Goal: Task Accomplishment & Management: Use online tool/utility

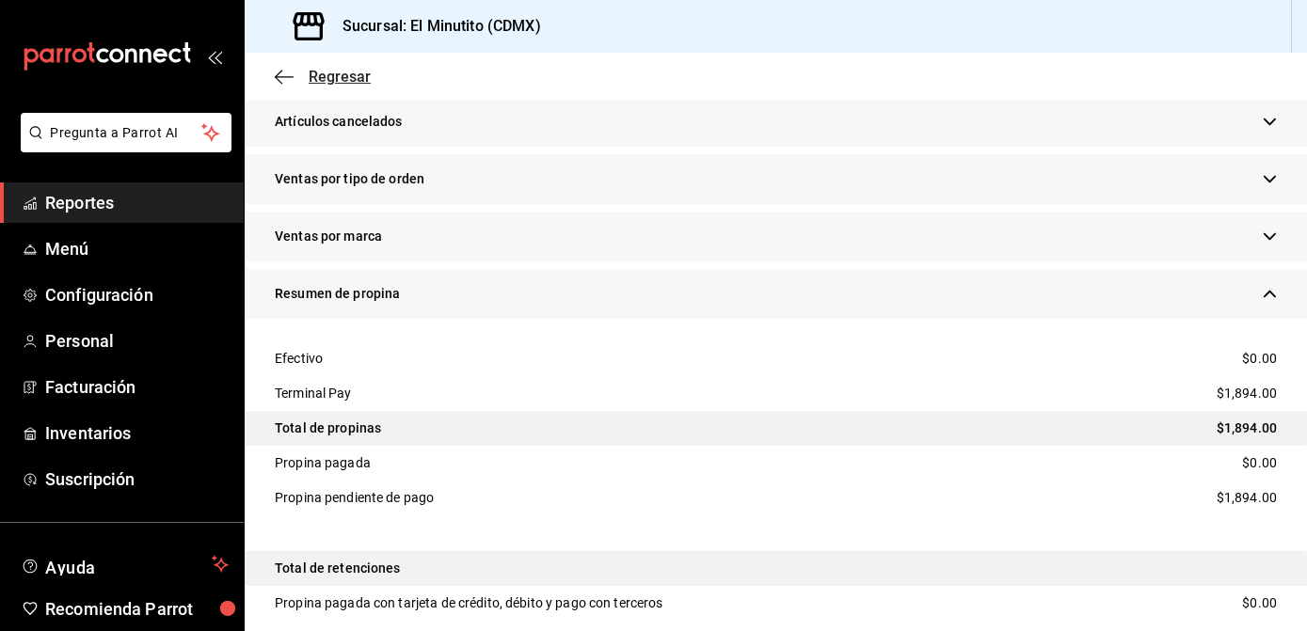
click at [320, 79] on span "Regresar" at bounding box center [340, 77] width 62 height 18
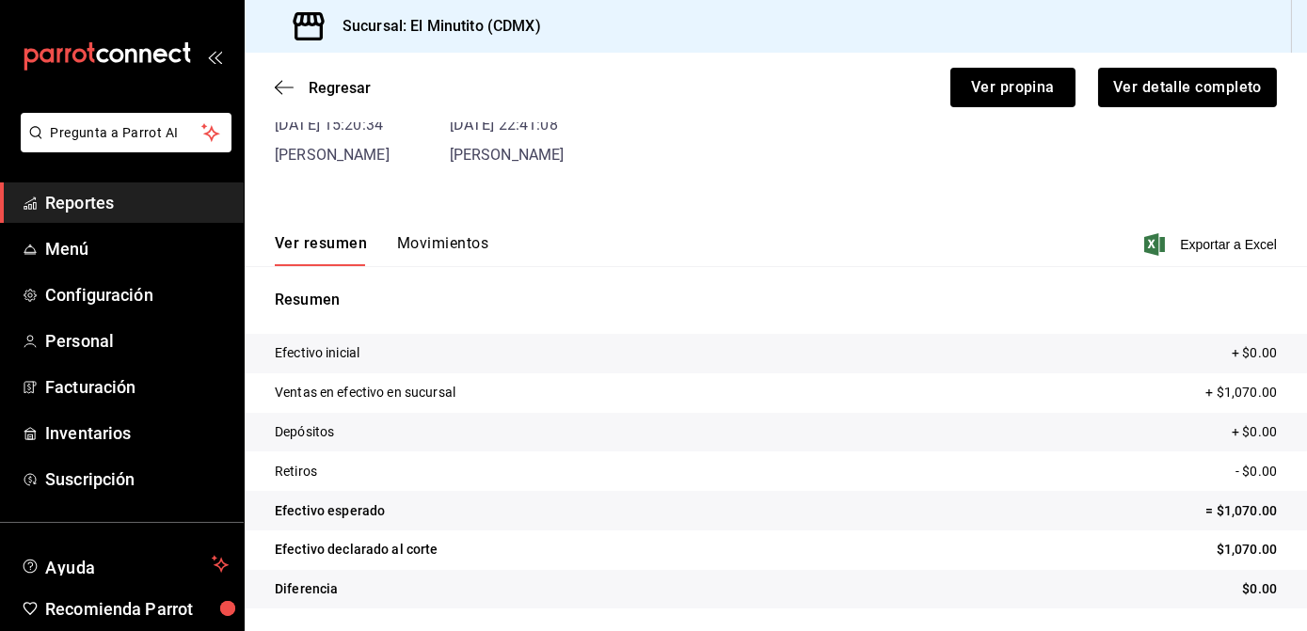
scroll to position [136, 0]
click at [324, 87] on span "Regresar" at bounding box center [340, 88] width 62 height 18
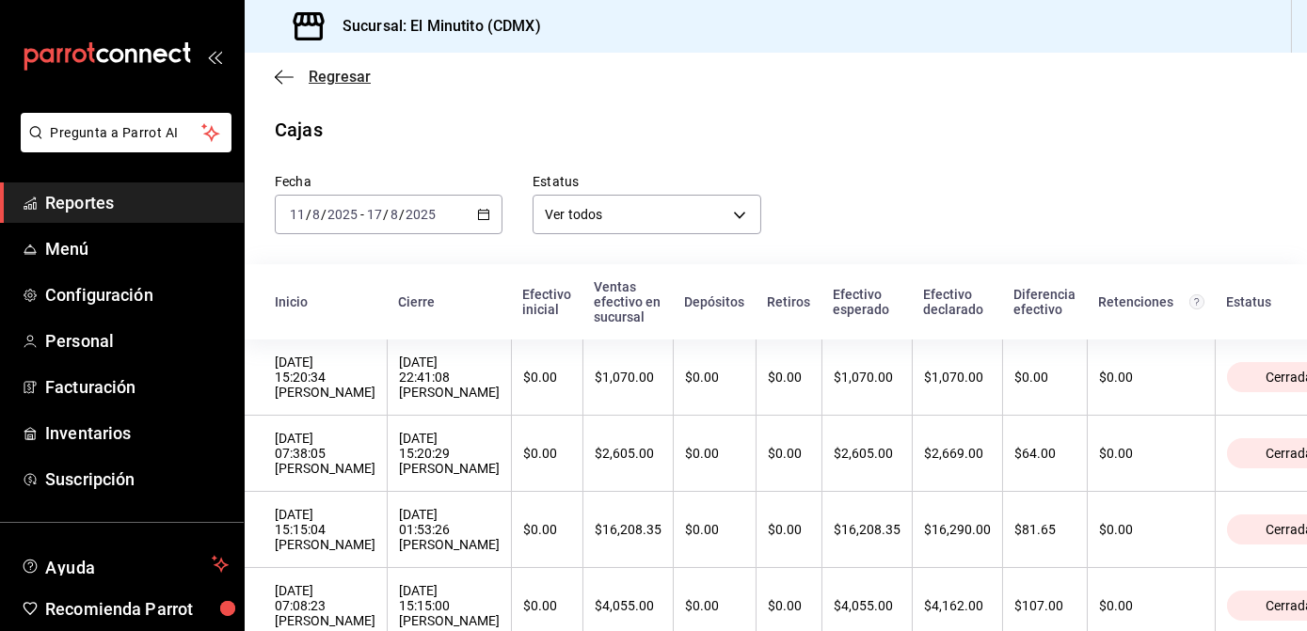
click at [307, 69] on span "Regresar" at bounding box center [323, 77] width 96 height 18
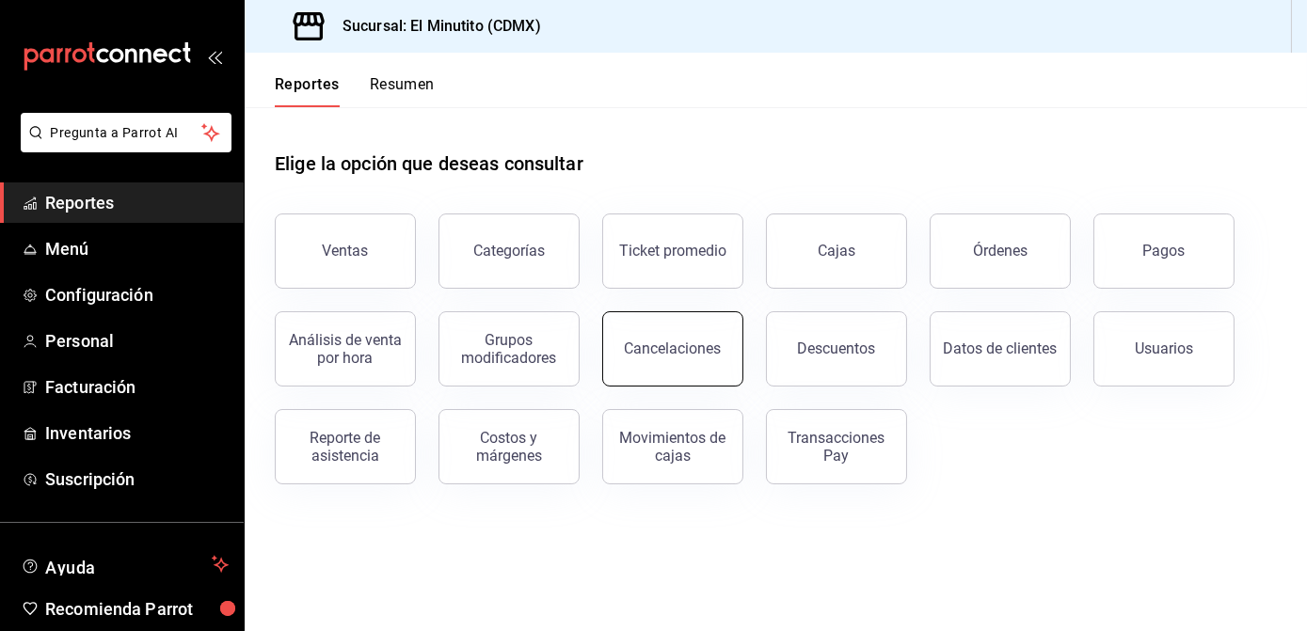
click at [647, 342] on div "Cancelaciones" at bounding box center [673, 349] width 97 height 18
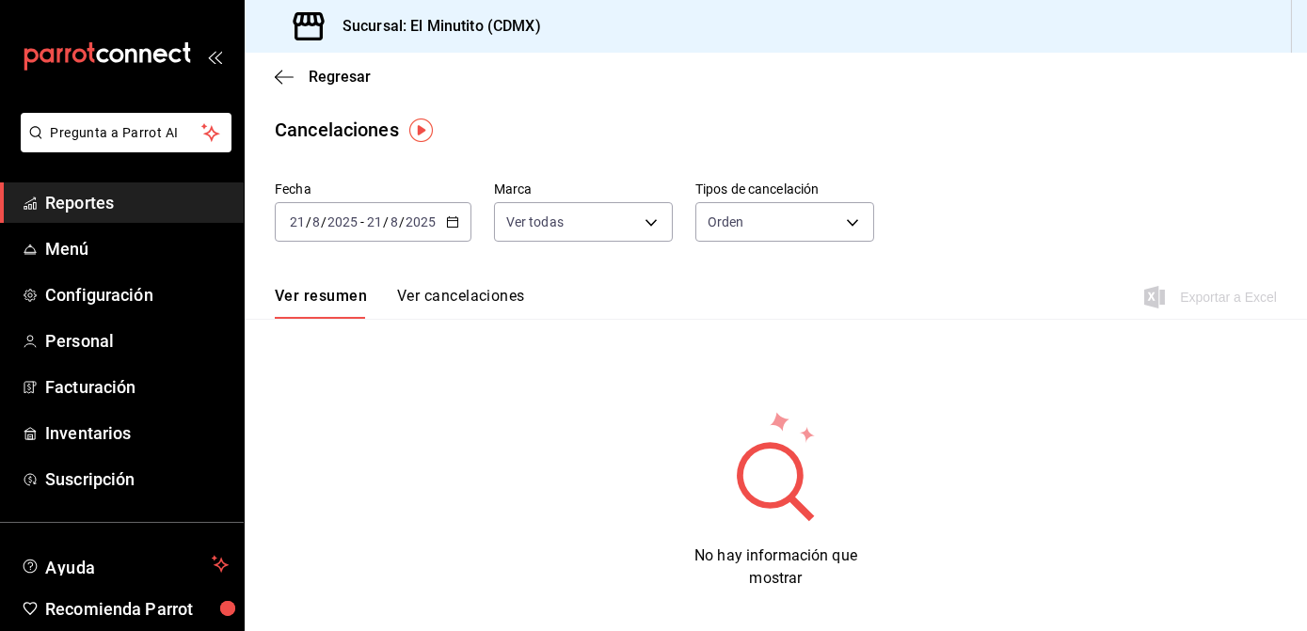
click at [449, 230] on div "[DATE] [DATE] - [DATE] [DATE]" at bounding box center [373, 222] width 197 height 40
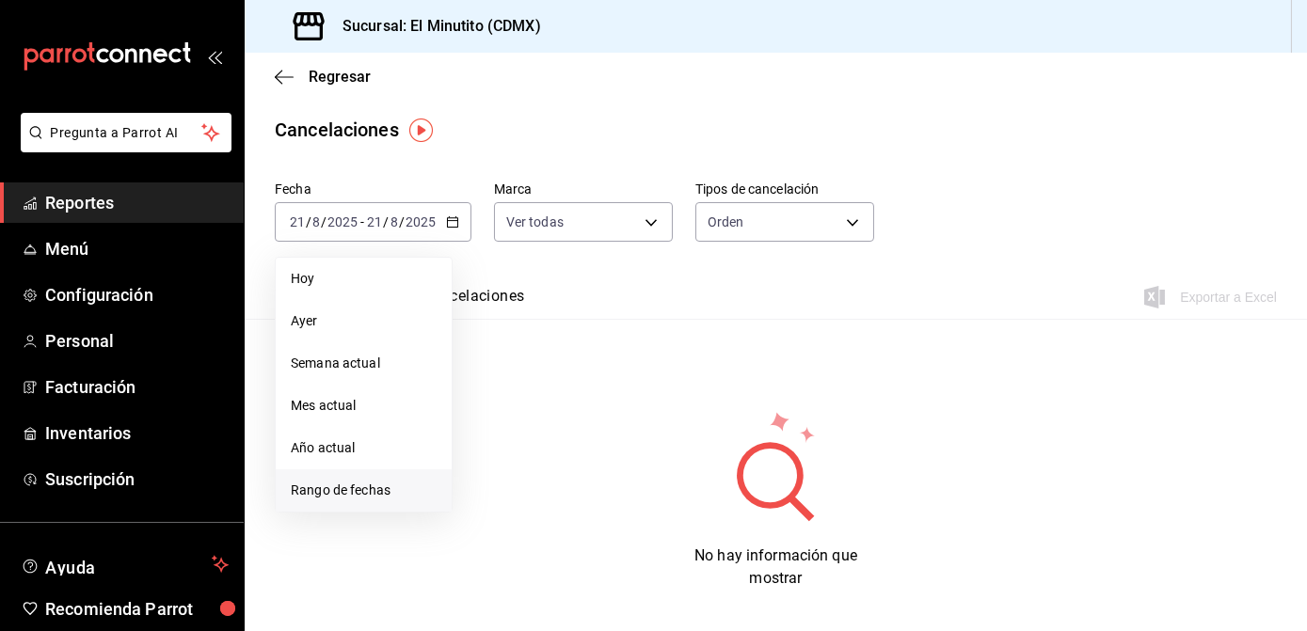
click at [348, 485] on span "Rango de fechas" at bounding box center [364, 491] width 146 height 20
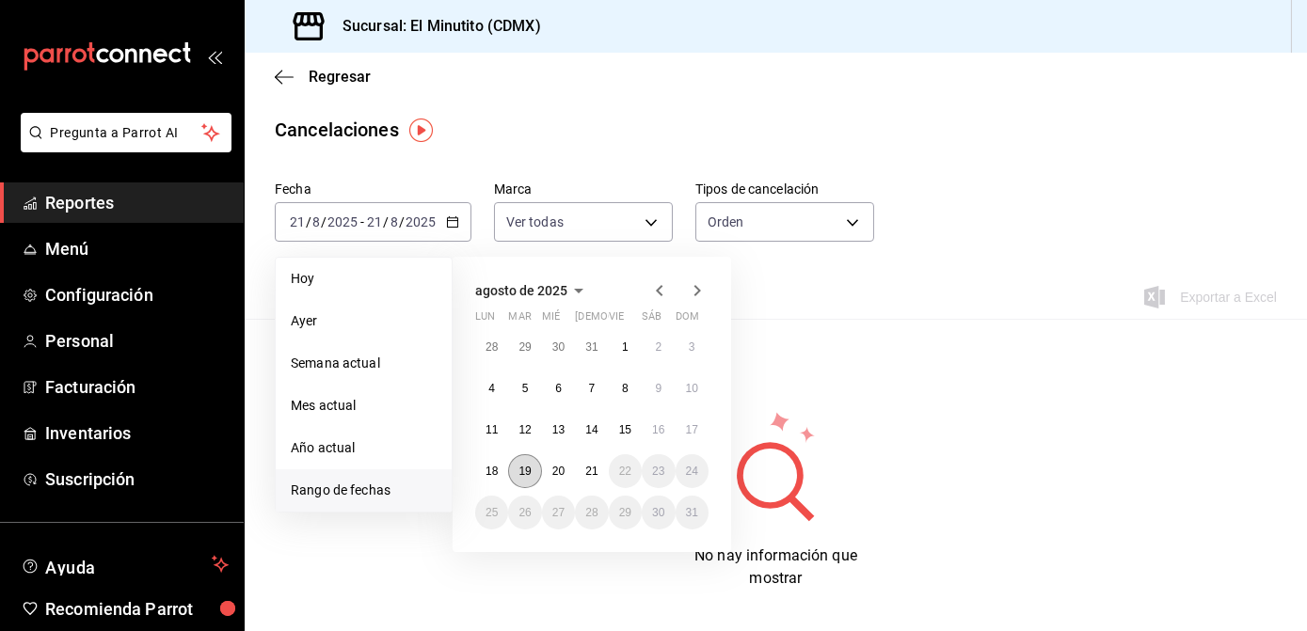
click at [529, 465] on button "19" at bounding box center [524, 471] width 33 height 34
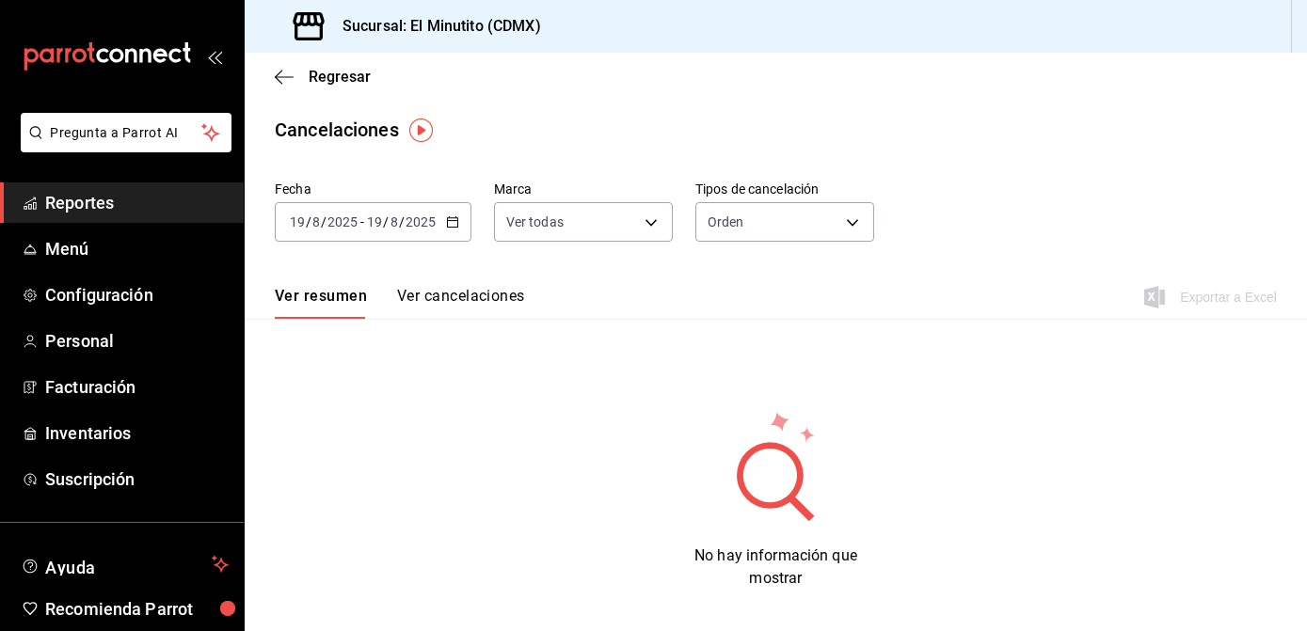
click at [479, 304] on button "Ver cancelaciones" at bounding box center [461, 303] width 128 height 32
click at [330, 300] on button "Ver resumen" at bounding box center [318, 303] width 87 height 32
click at [448, 219] on icon "button" at bounding box center [452, 221] width 13 height 13
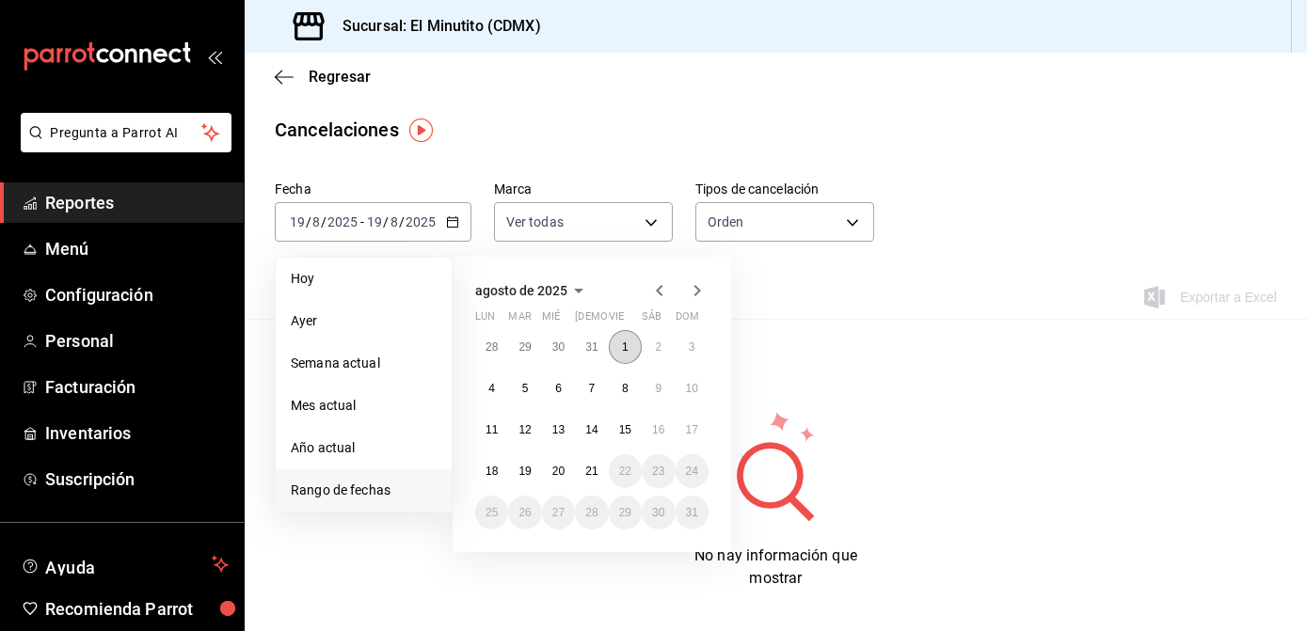
click at [618, 352] on button "1" at bounding box center [625, 347] width 33 height 34
click at [578, 471] on button "21" at bounding box center [591, 471] width 33 height 34
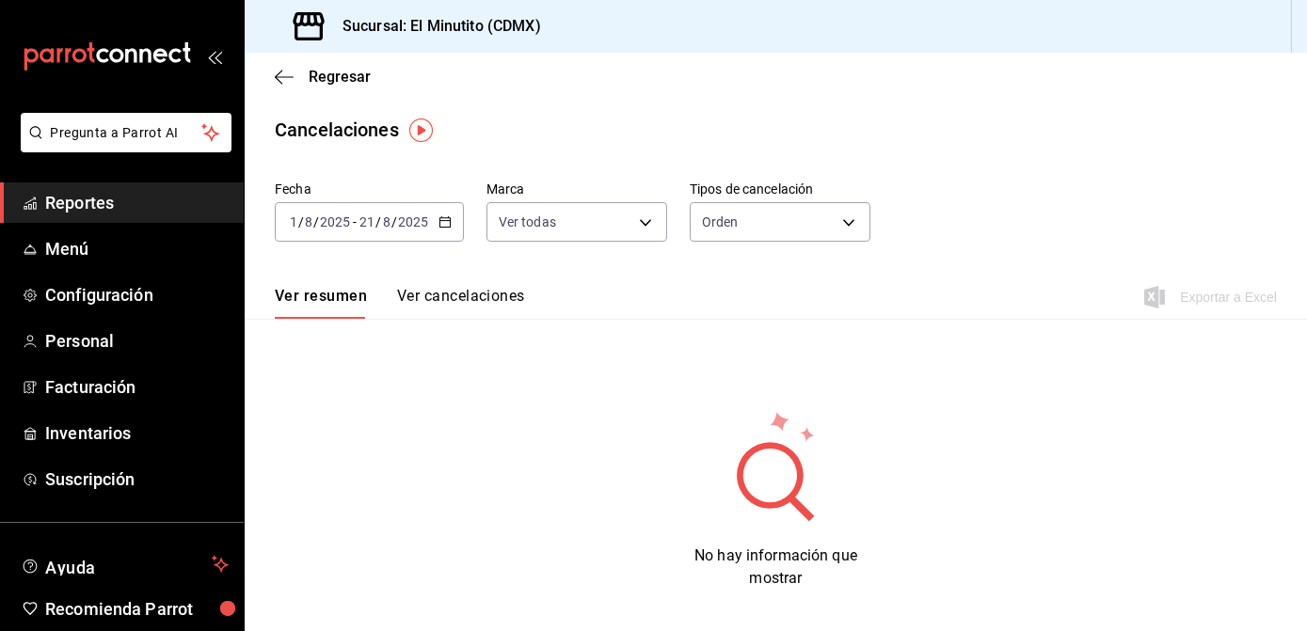
click at [470, 288] on button "Ver cancelaciones" at bounding box center [461, 303] width 128 height 32
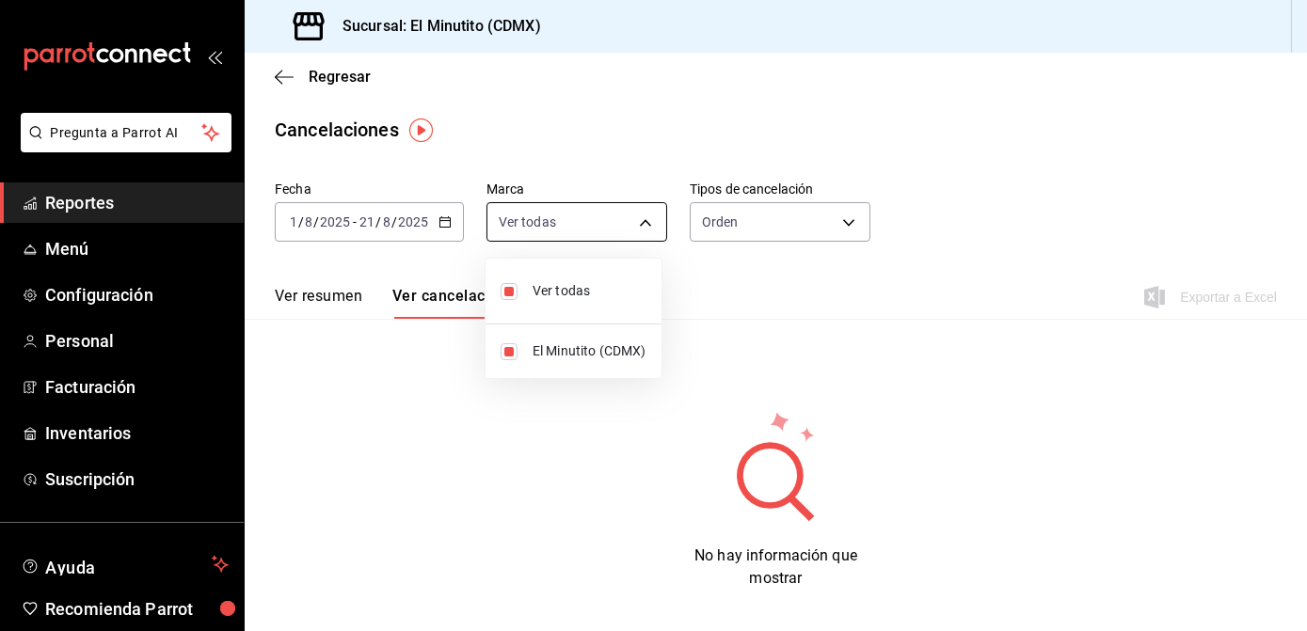
click at [631, 217] on body "Pregunta a Parrot AI Reportes Menú Configuración Personal Facturación Inventari…" at bounding box center [653, 315] width 1307 height 631
click at [727, 219] on div at bounding box center [653, 315] width 1307 height 631
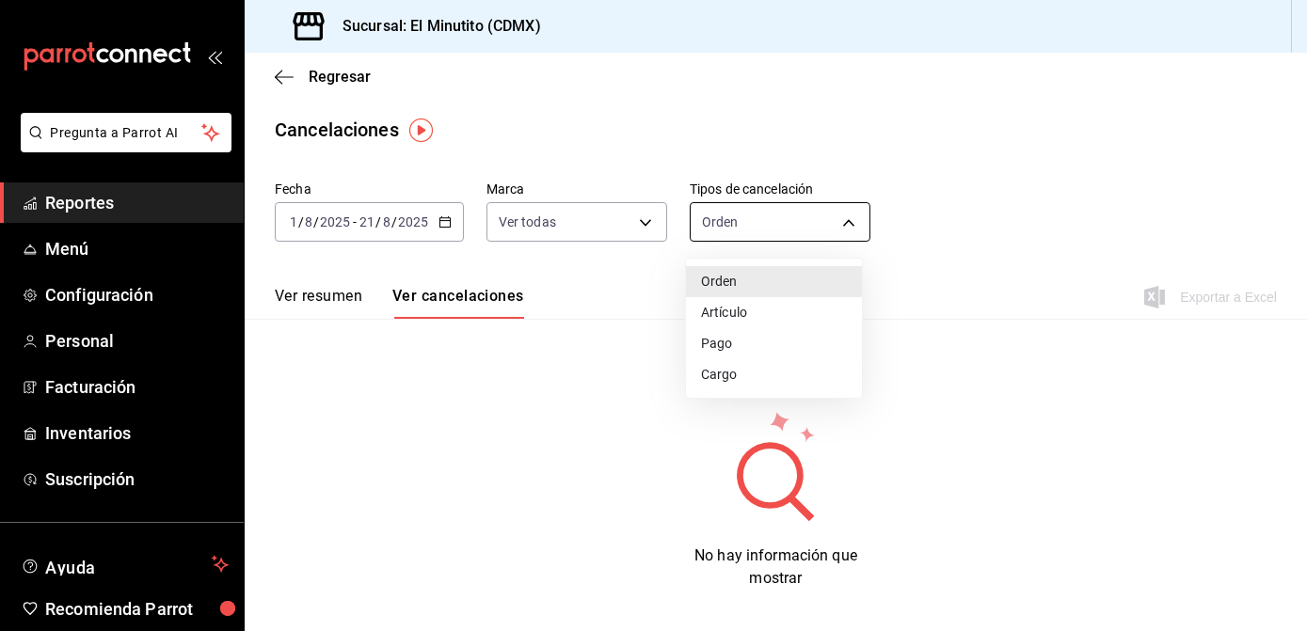
click at [798, 218] on body "Pregunta a Parrot AI Reportes Menú Configuración Personal Facturación Inventari…" at bounding box center [653, 315] width 1307 height 631
click at [705, 307] on li "Artículo" at bounding box center [774, 312] width 176 height 31
type input "ORDER_ITEM"
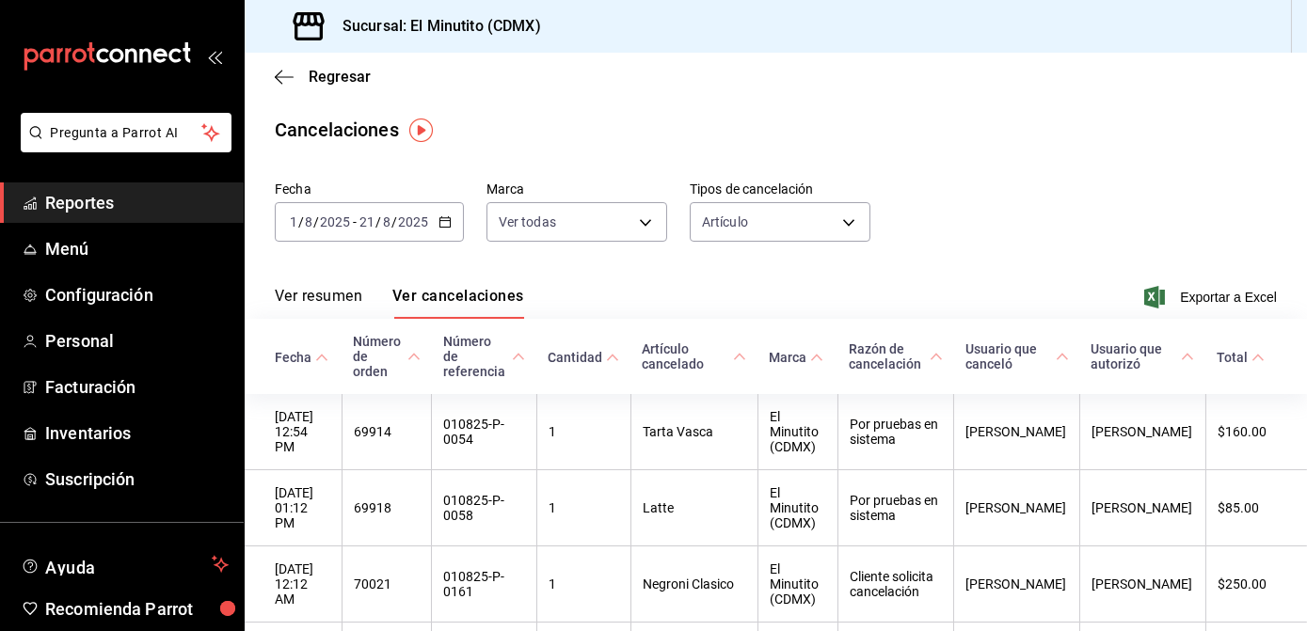
click at [440, 228] on \(Stroke\) "button" at bounding box center [444, 222] width 11 height 10
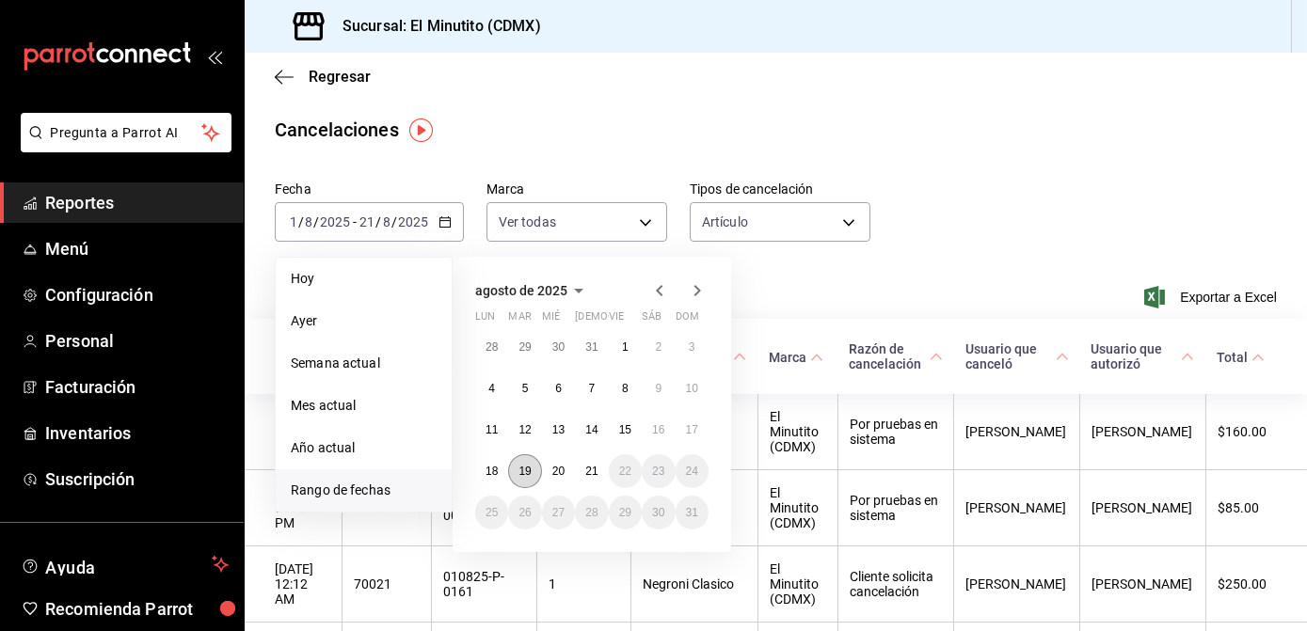
click at [527, 476] on abbr "19" at bounding box center [524, 471] width 12 height 13
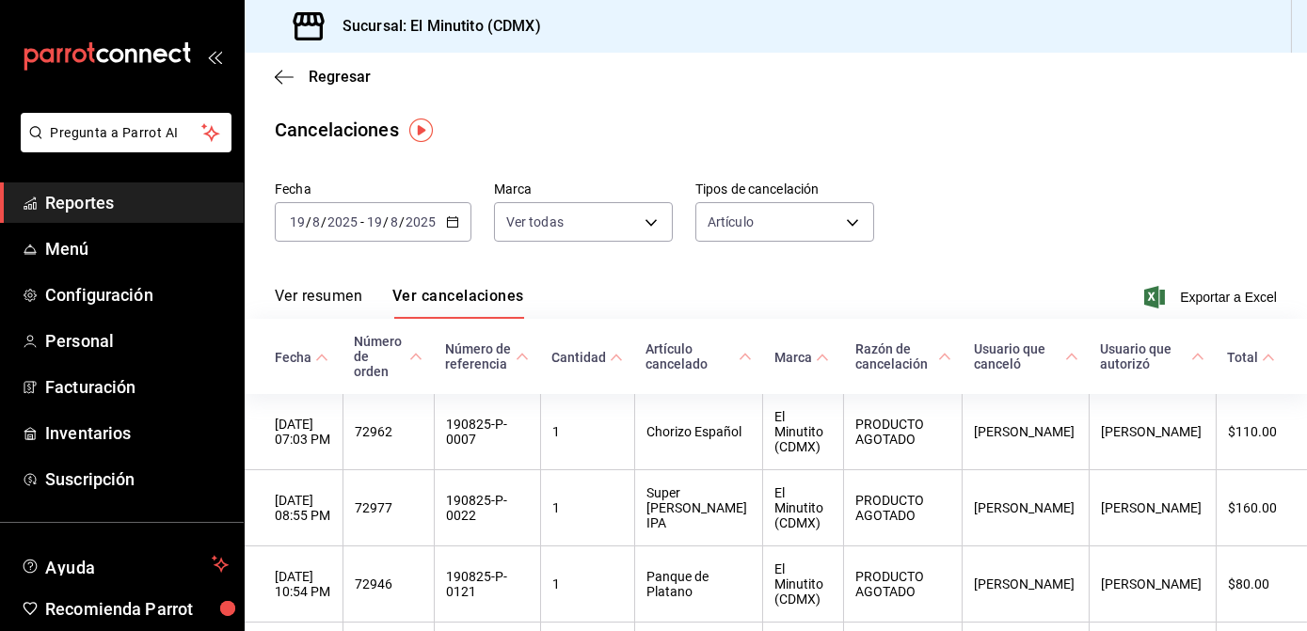
drag, startPoint x: 1292, startPoint y: 293, endPoint x: 1292, endPoint y: 310, distance: 16.9
click at [1292, 310] on div "Ver resumen Ver cancelaciones Exportar a Excel" at bounding box center [776, 291] width 1062 height 55
click at [353, 74] on span "Regresar" at bounding box center [340, 77] width 62 height 18
